Goal: Transaction & Acquisition: Obtain resource

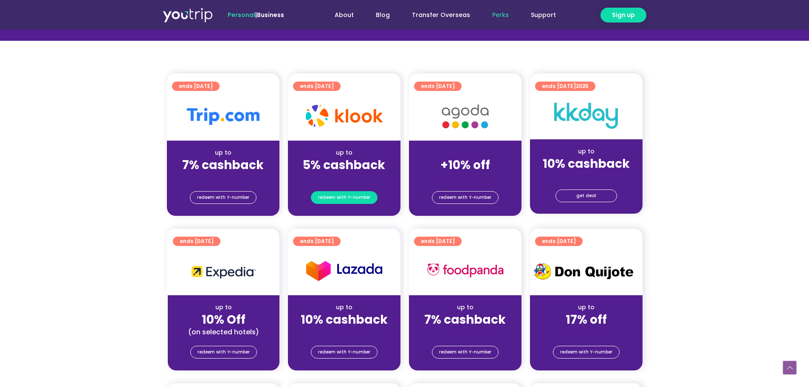
click at [334, 198] on span "redeem with Y-number" at bounding box center [344, 197] width 52 height 12
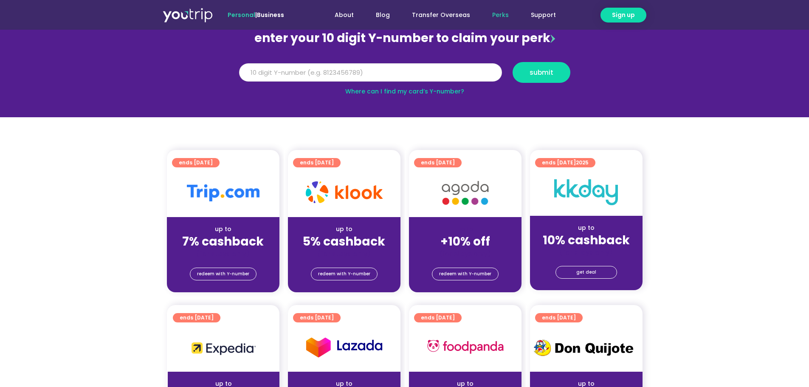
click at [311, 68] on input "Y Number" at bounding box center [370, 72] width 263 height 19
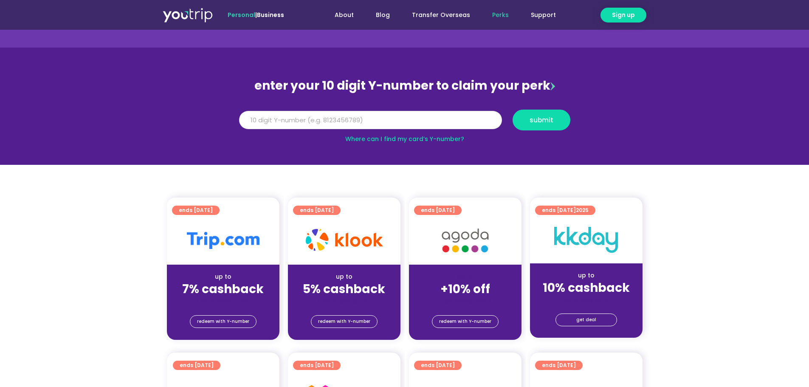
scroll to position [0, 0]
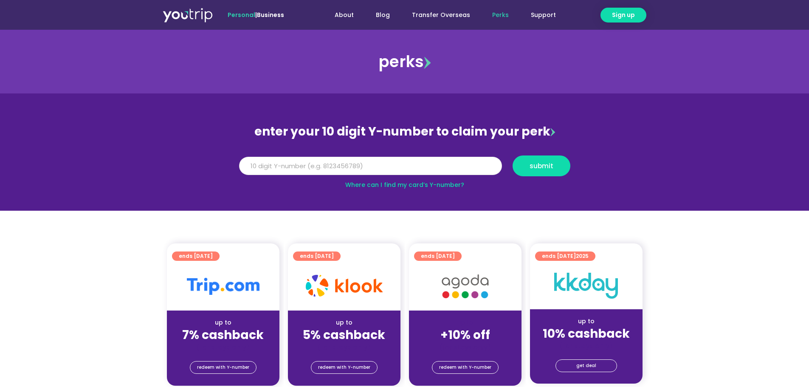
click at [291, 171] on input "Y Number" at bounding box center [370, 166] width 263 height 19
click at [388, 184] on link "Where can I find my card’s Y-number?" at bounding box center [404, 184] width 119 height 8
click at [403, 166] on input "Y Number" at bounding box center [370, 166] width 263 height 19
type input "8169509058"
click at [540, 165] on span "submit" at bounding box center [541, 166] width 24 height 6
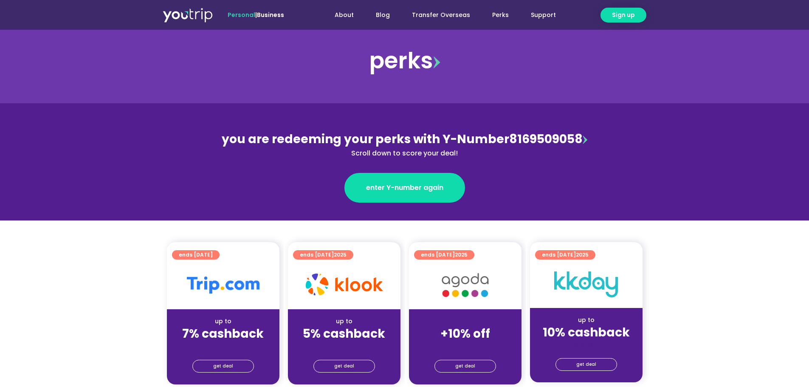
scroll to position [170, 0]
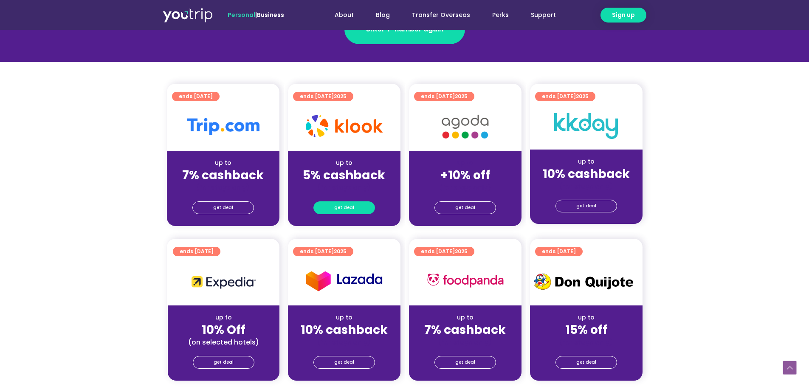
click at [357, 205] on link "get deal" at bounding box center [344, 207] width 62 height 13
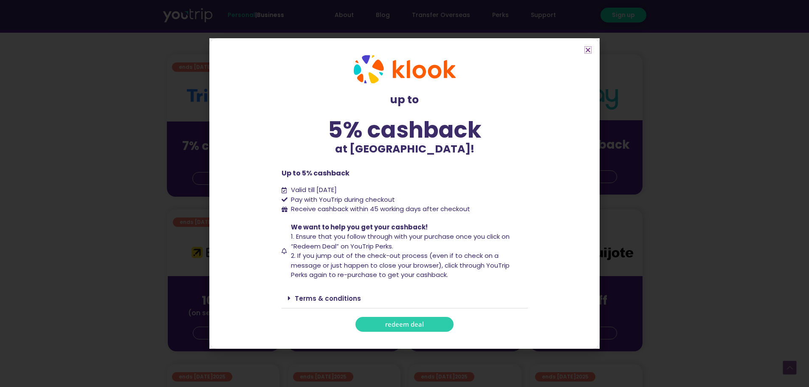
scroll to position [212, 0]
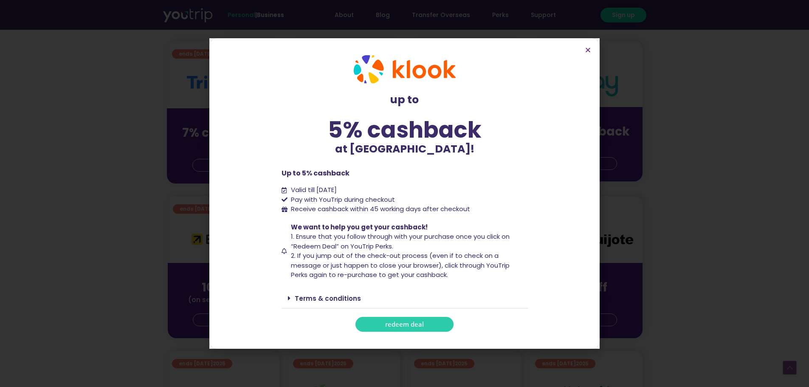
click at [292, 301] on div "Terms & conditions" at bounding box center [404, 298] width 246 height 20
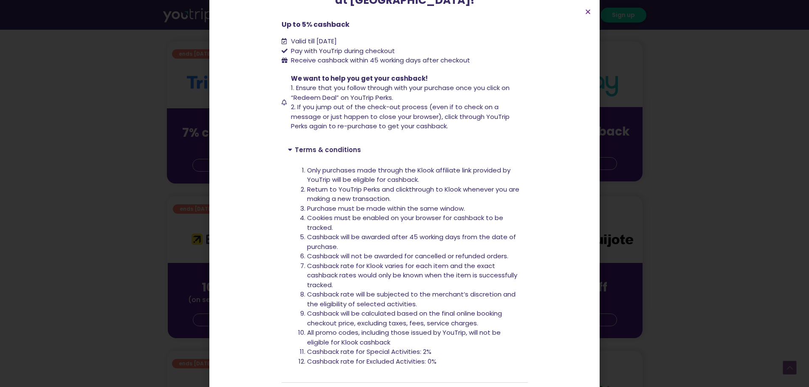
scroll to position [127, 0]
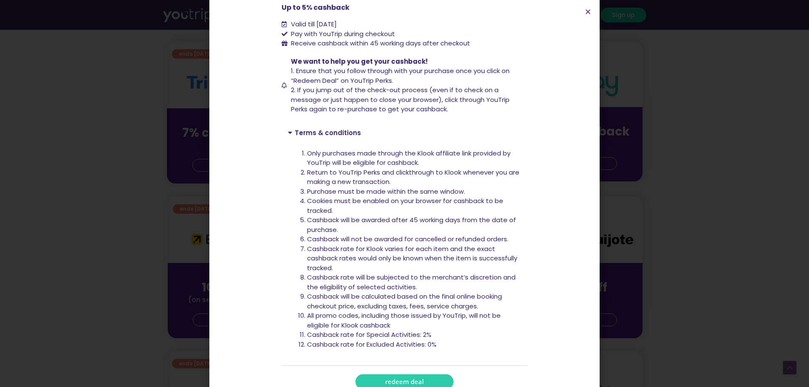
click at [391, 378] on span "redeem deal" at bounding box center [404, 381] width 39 height 6
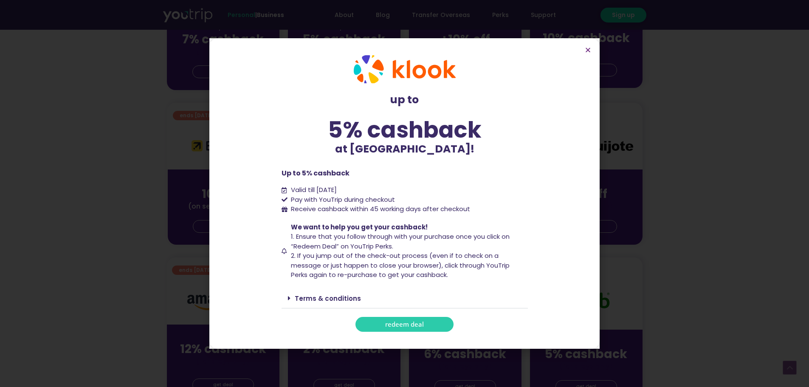
scroll to position [722, 0]
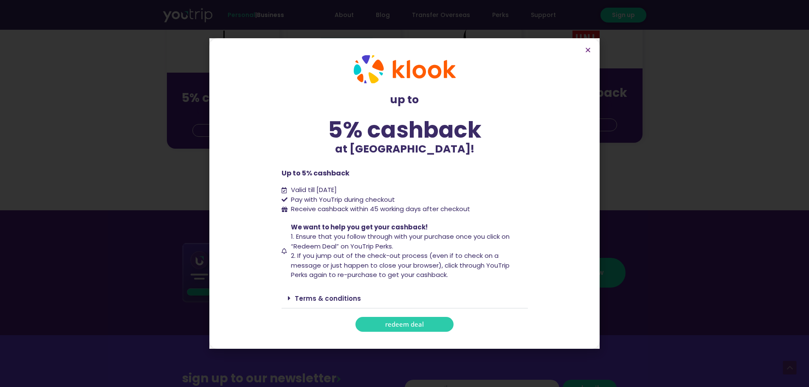
click at [327, 298] on link "Terms & conditions" at bounding box center [328, 298] width 66 height 9
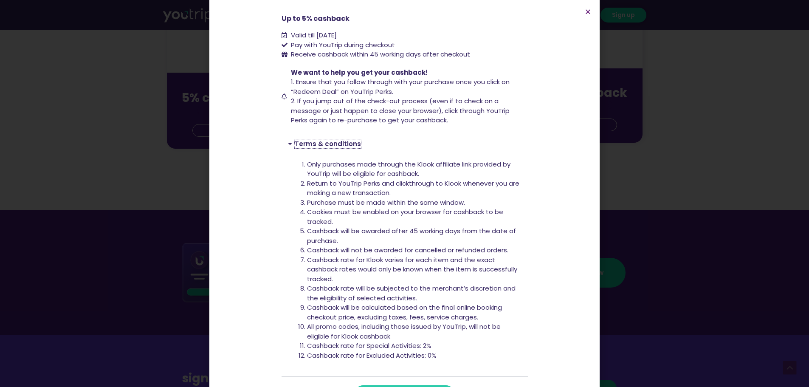
scroll to position [127, 0]
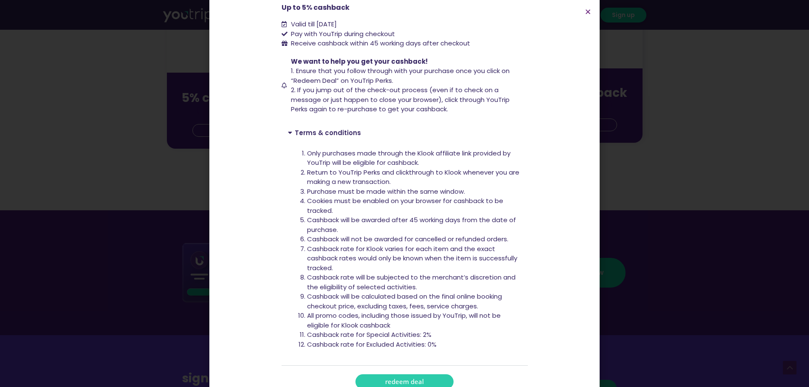
click at [385, 378] on span "redeem deal" at bounding box center [404, 381] width 39 height 6
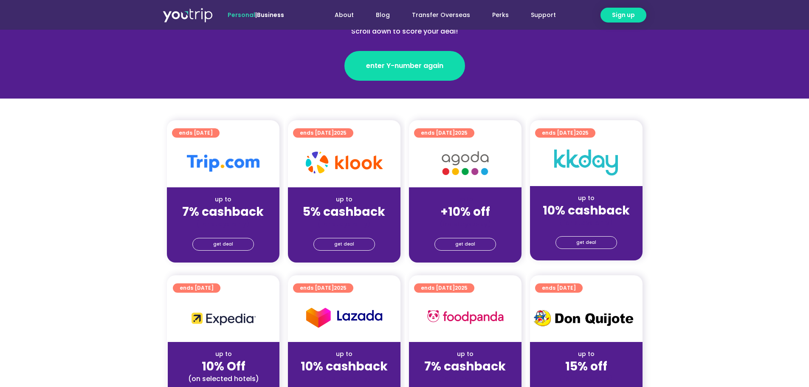
scroll to position [127, 0]
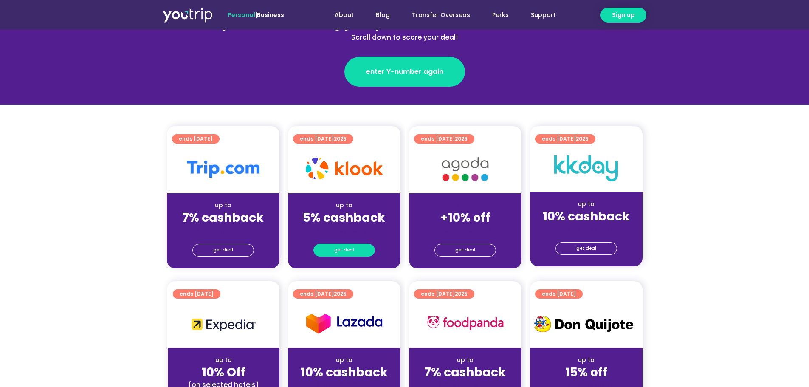
click at [351, 245] on span "get deal" at bounding box center [344, 250] width 20 height 12
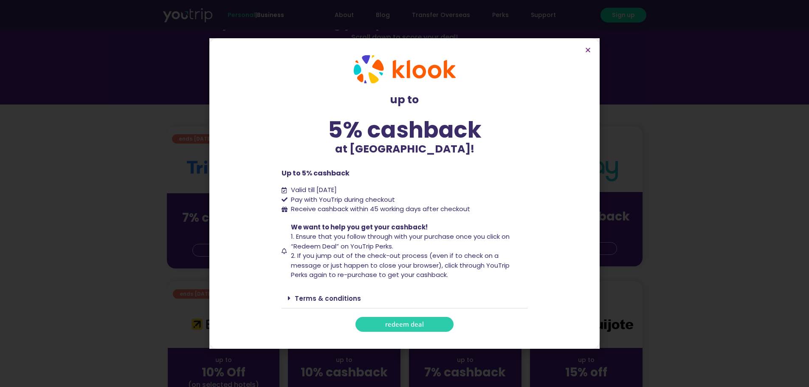
click at [430, 322] on link "redeem deal" at bounding box center [404, 324] width 98 height 15
click at [330, 292] on div "Terms & conditions" at bounding box center [404, 298] width 246 height 20
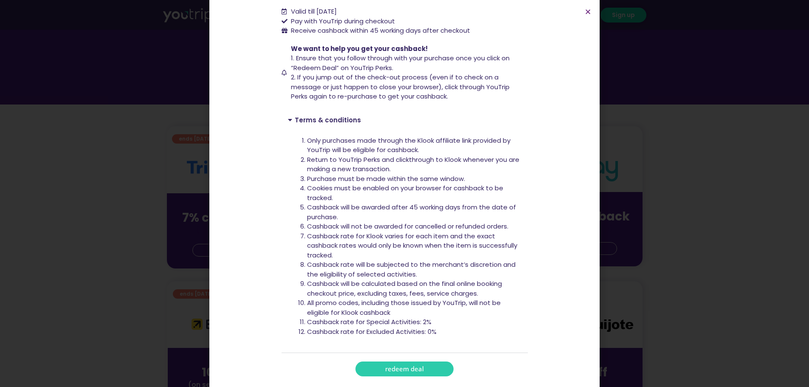
scroll to position [146, 0]
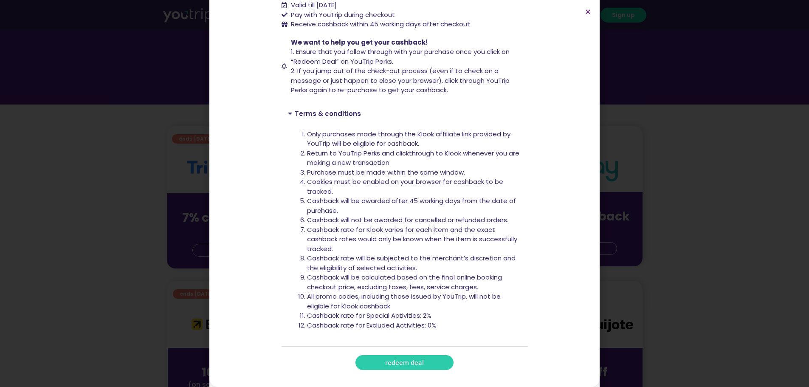
click at [421, 363] on link "redeem deal" at bounding box center [404, 362] width 98 height 15
